Goal: Information Seeking & Learning: Learn about a topic

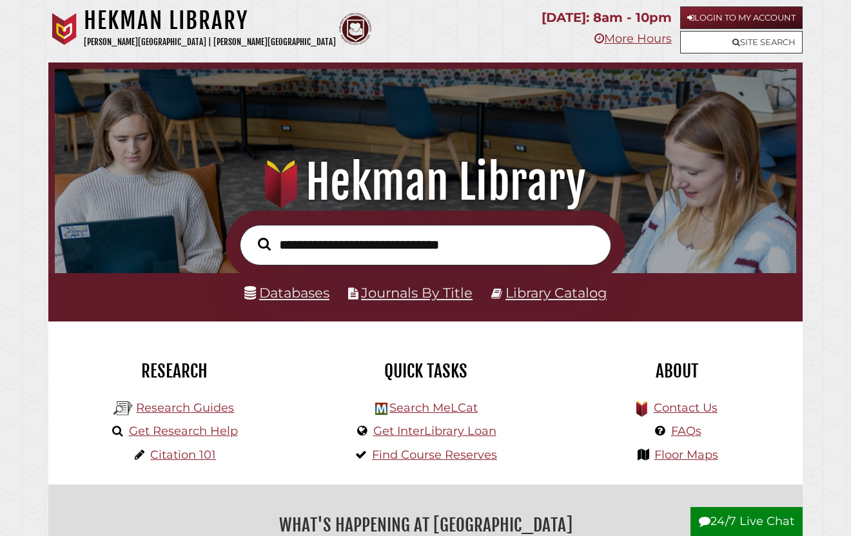
scroll to position [245, 735]
click at [323, 249] on input "text" at bounding box center [425, 245] width 371 height 41
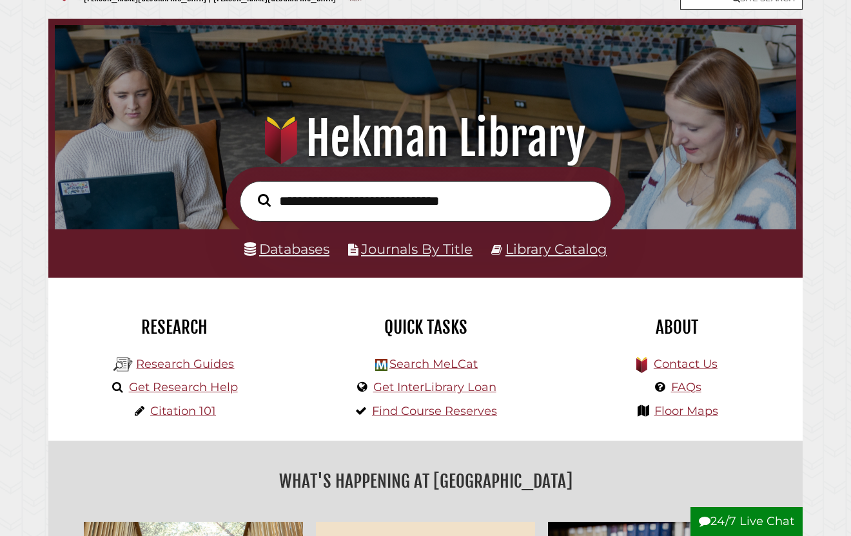
scroll to position [52, 0]
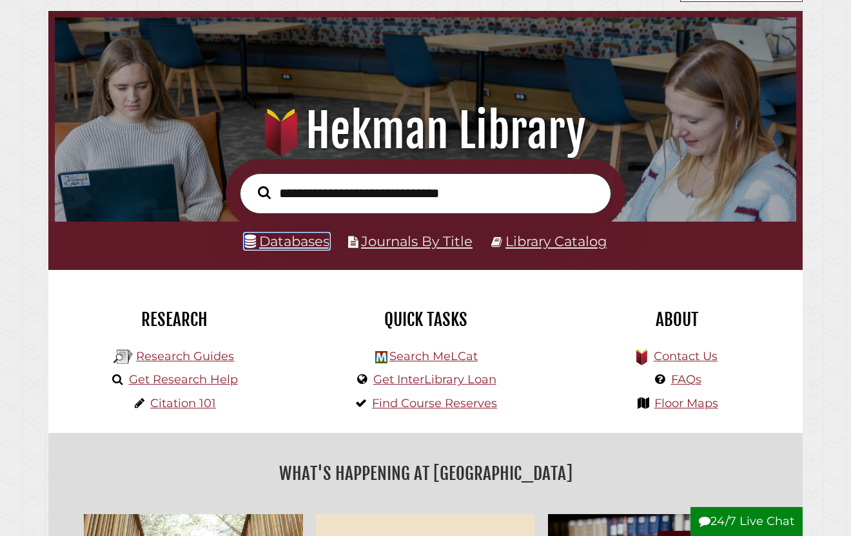
click at [300, 247] on link "Databases" at bounding box center [286, 241] width 85 height 16
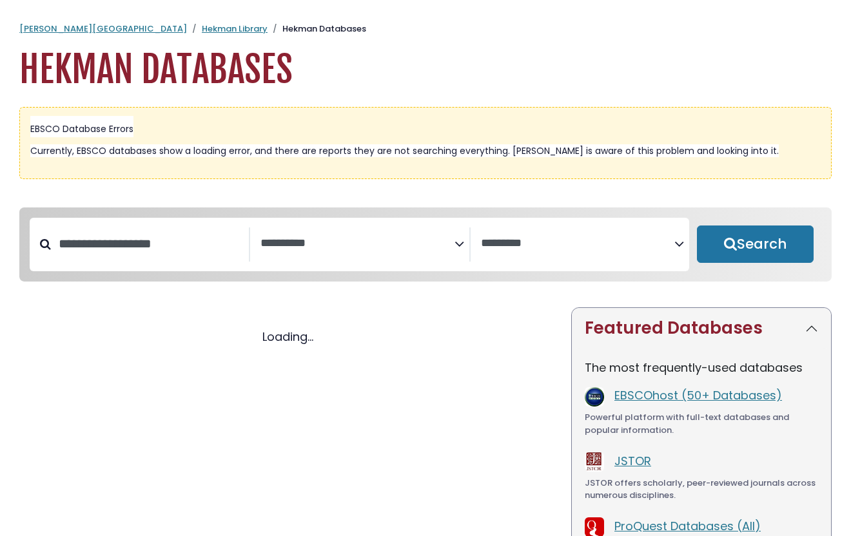
select select "Database Subject Filter"
select select "Database Vendors Filter"
select select "Database Subject Filter"
select select "Database Vendors Filter"
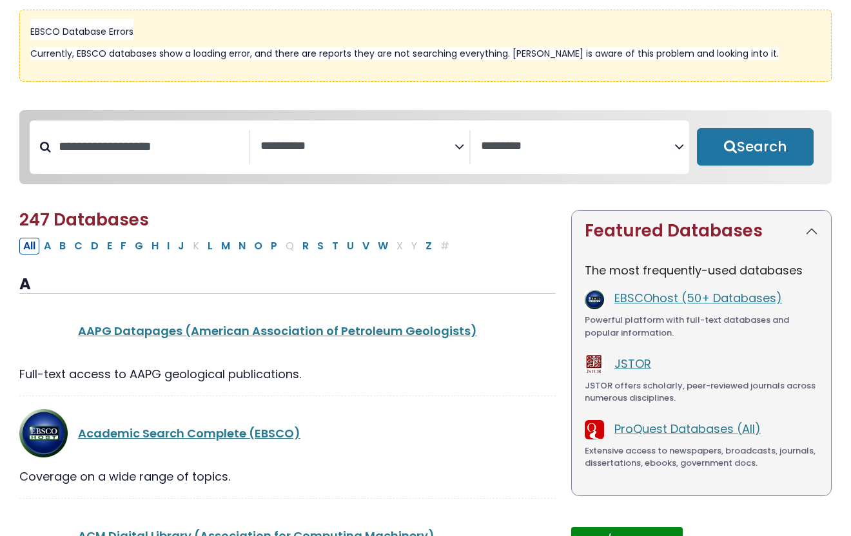
scroll to position [110, 0]
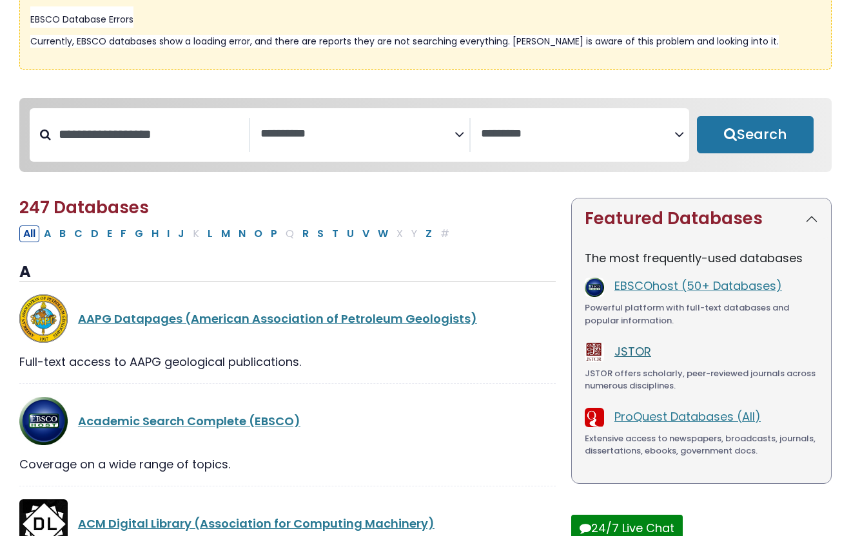
click at [633, 353] on link "JSTOR" at bounding box center [632, 352] width 37 height 16
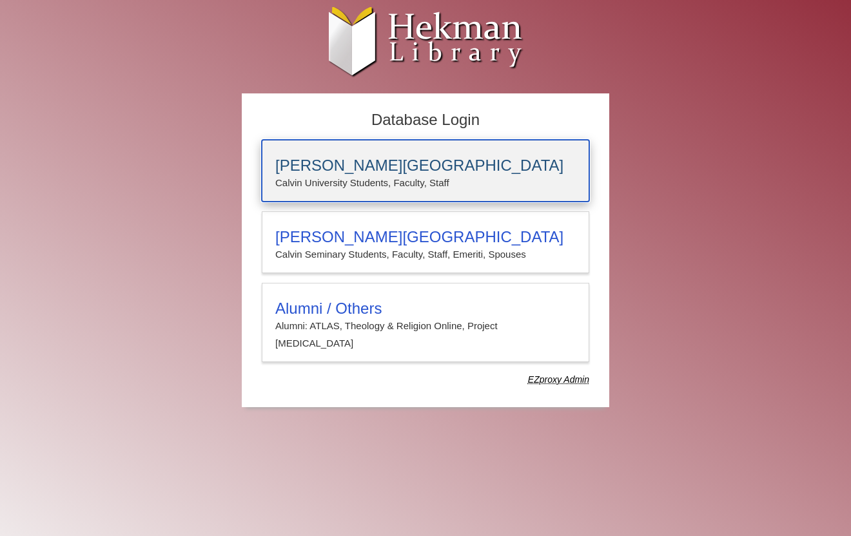
click at [358, 159] on h3 "Calvin University" at bounding box center [425, 166] width 300 height 18
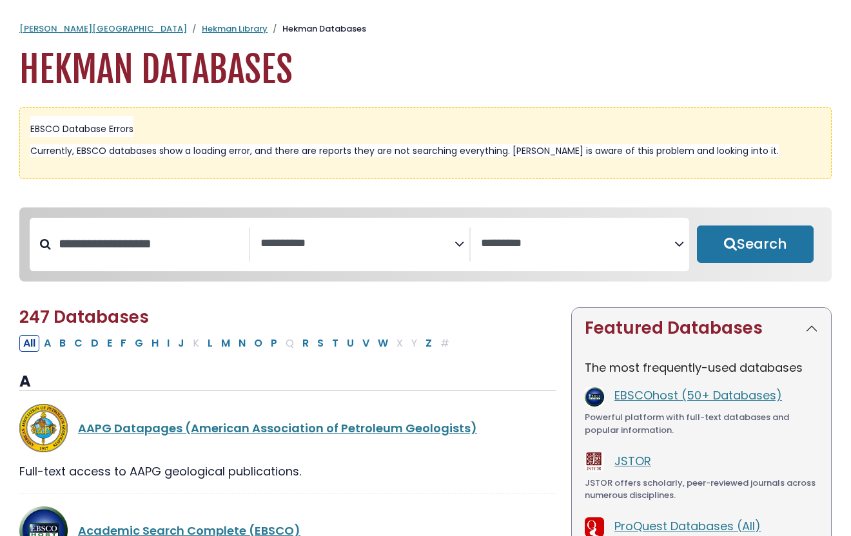
select select "Database Subject Filter"
select select "Database Vendors Filter"
click at [113, 68] on h1 "Hekman Databases" at bounding box center [425, 69] width 812 height 43
click at [56, 24] on link "[PERSON_NAME][GEOGRAPHIC_DATA]" at bounding box center [103, 29] width 168 height 12
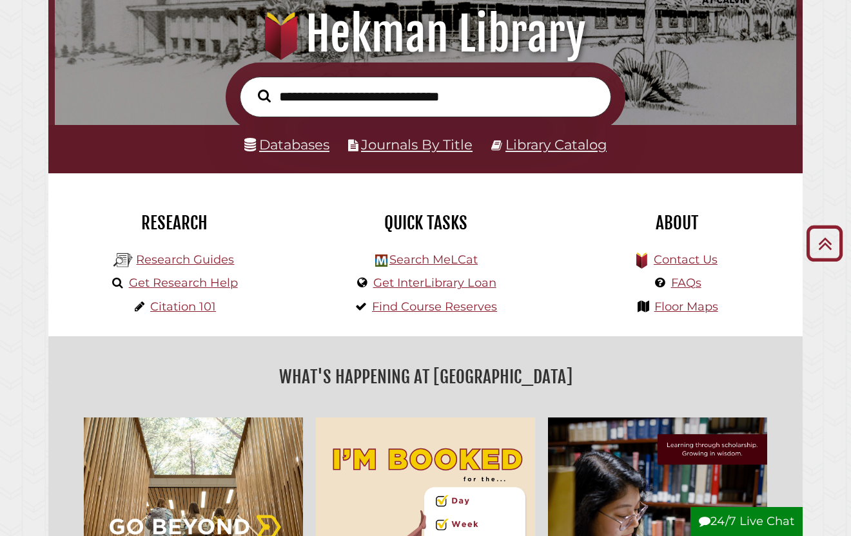
scroll to position [92, 0]
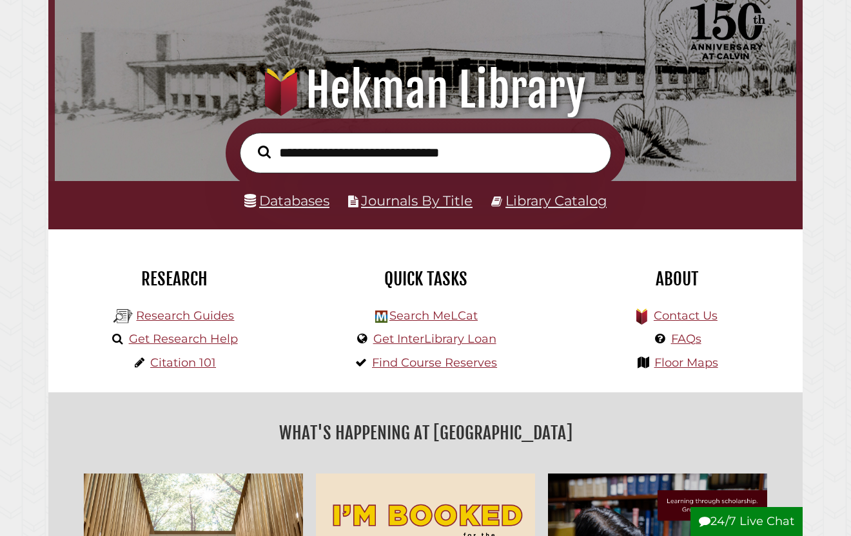
click at [353, 157] on input "text" at bounding box center [425, 153] width 371 height 41
type input "*"
